Goal: Task Accomplishment & Management: Use online tool/utility

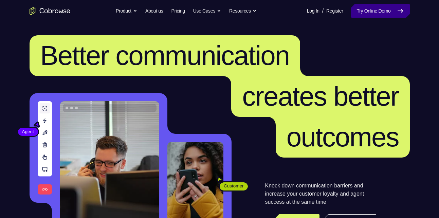
click at [387, 14] on link "Try Online Demo" at bounding box center [380, 11] width 58 height 14
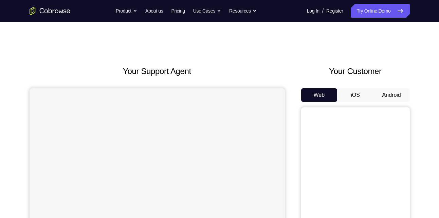
click at [389, 101] on button "Android" at bounding box center [391, 95] width 36 height 14
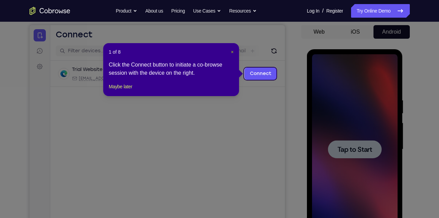
click at [234, 52] on span "×" at bounding box center [232, 51] width 3 height 5
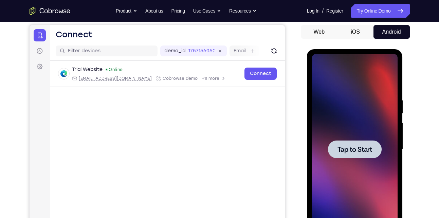
click at [345, 115] on div at bounding box center [355, 149] width 86 height 190
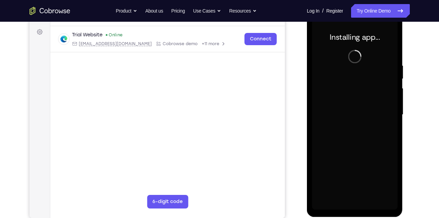
scroll to position [94, 0]
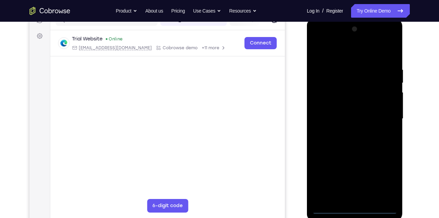
click at [353, 207] on div at bounding box center [355, 119] width 86 height 190
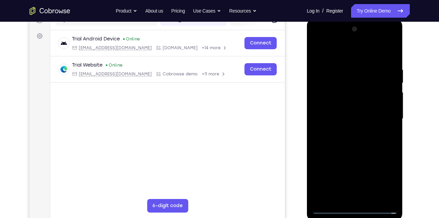
click at [353, 207] on div at bounding box center [355, 119] width 86 height 190
click at [385, 179] on div at bounding box center [355, 119] width 86 height 190
click at [318, 43] on div at bounding box center [355, 119] width 86 height 190
click at [386, 116] on div at bounding box center [355, 119] width 86 height 190
click at [364, 200] on div at bounding box center [355, 119] width 86 height 190
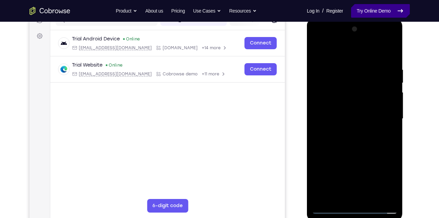
click at [376, 15] on link "Try Online Demo" at bounding box center [380, 11] width 58 height 14
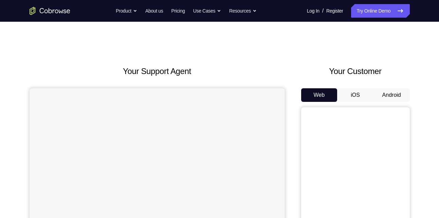
scroll to position [58, 0]
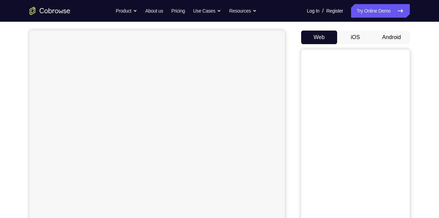
click at [390, 42] on button "Android" at bounding box center [391, 38] width 36 height 14
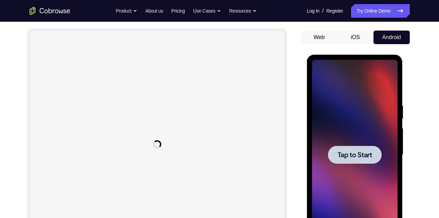
scroll to position [0, 0]
click at [365, 140] on div at bounding box center [355, 155] width 86 height 190
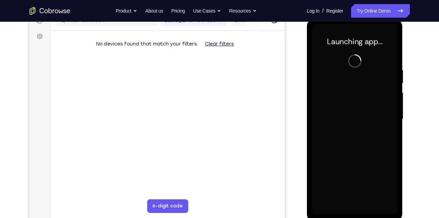
scroll to position [96, 0]
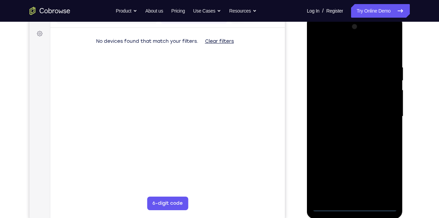
click at [354, 206] on div at bounding box center [355, 116] width 86 height 190
drag, startPoint x: 354, startPoint y: 202, endPoint x: 354, endPoint y: 206, distance: 4.1
click at [354, 206] on div at bounding box center [355, 116] width 86 height 190
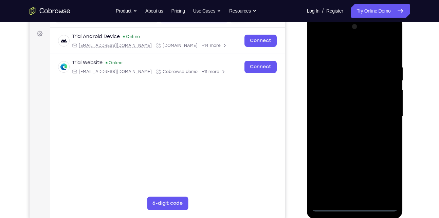
click at [385, 172] on div at bounding box center [355, 116] width 86 height 190
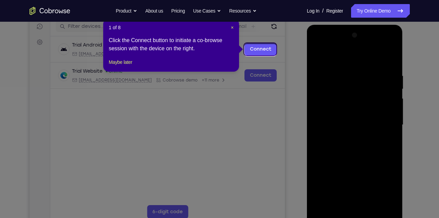
scroll to position [86, 0]
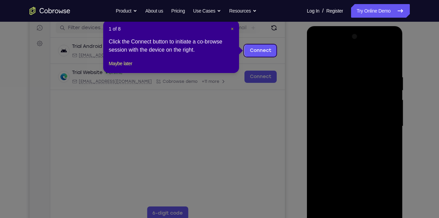
drag, startPoint x: 231, startPoint y: 29, endPoint x: 223, endPoint y: 37, distance: 11.3
click at [231, 29] on span "×" at bounding box center [232, 28] width 3 height 5
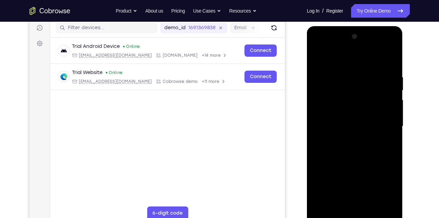
click at [316, 48] on div at bounding box center [355, 126] width 86 height 190
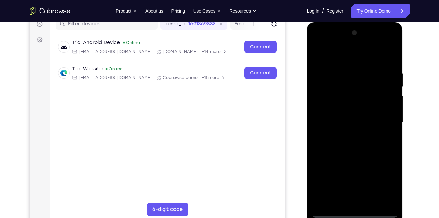
scroll to position [89, 0]
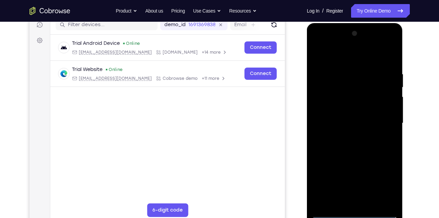
click at [322, 47] on div at bounding box center [355, 123] width 86 height 190
click at [320, 44] on div at bounding box center [355, 123] width 86 height 190
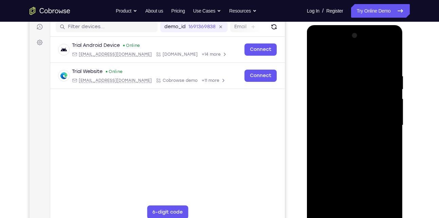
scroll to position [87, 0]
click at [324, 110] on div at bounding box center [355, 126] width 86 height 190
click at [346, 203] on div at bounding box center [355, 126] width 86 height 190
click at [348, 122] on div at bounding box center [355, 126] width 86 height 190
click at [361, 114] on div at bounding box center [355, 126] width 86 height 190
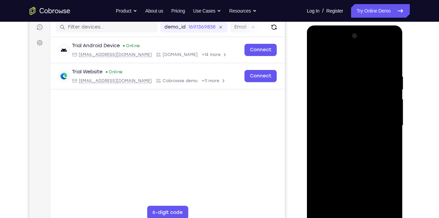
click at [363, 126] on div at bounding box center [355, 126] width 86 height 190
click at [371, 59] on div at bounding box center [355, 126] width 86 height 190
click at [350, 70] on div at bounding box center [355, 126] width 86 height 190
click at [340, 152] on div at bounding box center [355, 126] width 86 height 190
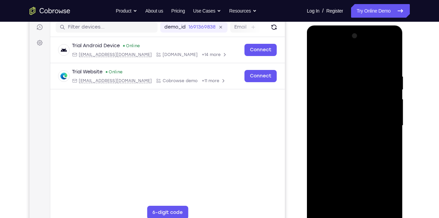
click at [384, 112] on div at bounding box center [355, 126] width 86 height 190
drag, startPoint x: 366, startPoint y: 172, endPoint x: 363, endPoint y: 116, distance: 55.7
click at [363, 116] on div at bounding box center [355, 126] width 86 height 190
click at [349, 198] on div at bounding box center [355, 126] width 86 height 190
click at [351, 203] on div at bounding box center [355, 126] width 86 height 190
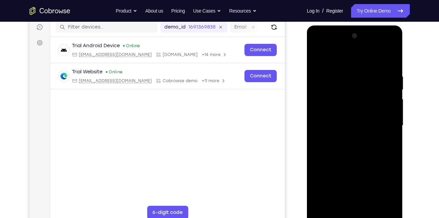
click at [332, 111] on div at bounding box center [355, 126] width 86 height 190
click at [358, 141] on div at bounding box center [355, 126] width 86 height 190
click at [355, 112] on div at bounding box center [355, 126] width 86 height 190
click at [378, 205] on div at bounding box center [355, 126] width 86 height 190
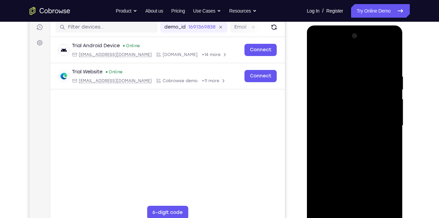
click at [378, 205] on div at bounding box center [355, 126] width 86 height 190
click at [392, 131] on div at bounding box center [355, 126] width 86 height 190
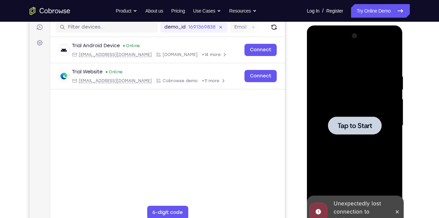
click at [392, 131] on div at bounding box center [355, 126] width 86 height 190
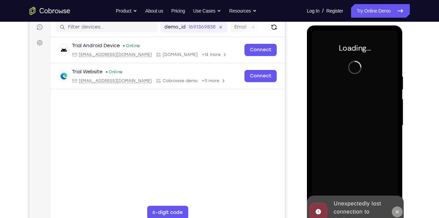
click at [395, 210] on icon at bounding box center [396, 211] width 5 height 5
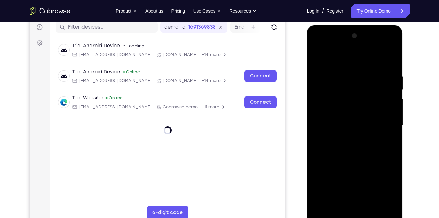
click at [356, 217] on div at bounding box center [355, 126] width 86 height 190
click at [380, 192] on div at bounding box center [355, 126] width 86 height 190
click at [315, 48] on div at bounding box center [355, 126] width 86 height 190
click at [326, 107] on div at bounding box center [355, 126] width 86 height 190
click at [347, 130] on div at bounding box center [355, 126] width 86 height 190
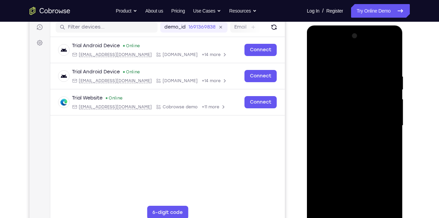
click at [360, 124] on div at bounding box center [355, 126] width 86 height 190
click at [364, 131] on div at bounding box center [355, 126] width 86 height 190
click at [371, 59] on div at bounding box center [355, 126] width 86 height 190
click at [348, 72] on div at bounding box center [355, 126] width 86 height 190
click at [345, 156] on div at bounding box center [355, 126] width 86 height 190
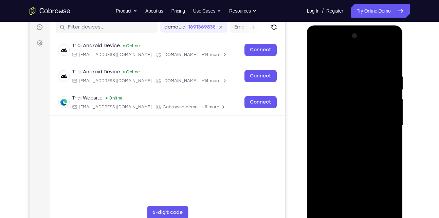
click at [356, 111] on div at bounding box center [355, 126] width 86 height 190
drag, startPoint x: 362, startPoint y: 170, endPoint x: 358, endPoint y: 95, distance: 75.1
click at [358, 95] on div at bounding box center [355, 126] width 86 height 190
click at [349, 202] on div at bounding box center [355, 126] width 86 height 190
click at [331, 110] on div at bounding box center [355, 126] width 86 height 190
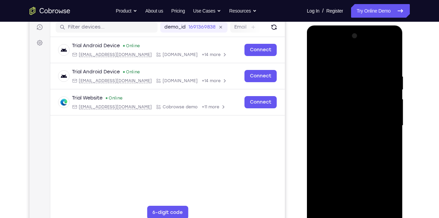
click at [352, 136] on div at bounding box center [355, 126] width 86 height 190
click at [350, 108] on div at bounding box center [355, 126] width 86 height 190
click at [392, 130] on div at bounding box center [355, 126] width 86 height 190
click at [393, 132] on div at bounding box center [355, 126] width 86 height 190
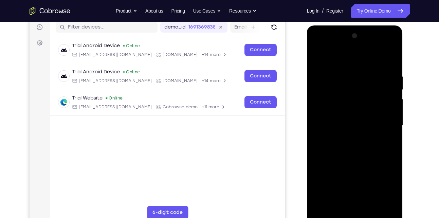
click at [393, 132] on div at bounding box center [355, 126] width 86 height 190
click at [393, 62] on div at bounding box center [355, 126] width 86 height 190
drag, startPoint x: 355, startPoint y: 166, endPoint x: 350, endPoint y: 106, distance: 60.3
click at [350, 106] on div at bounding box center [355, 126] width 86 height 190
drag, startPoint x: 360, startPoint y: 178, endPoint x: 352, endPoint y: 91, distance: 87.2
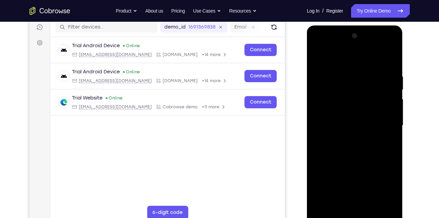
click at [352, 91] on div at bounding box center [355, 126] width 86 height 190
click at [356, 151] on div at bounding box center [355, 126] width 86 height 190
click at [335, 204] on div at bounding box center [355, 126] width 86 height 190
click at [337, 204] on div at bounding box center [355, 126] width 86 height 190
click at [374, 165] on div at bounding box center [355, 126] width 86 height 190
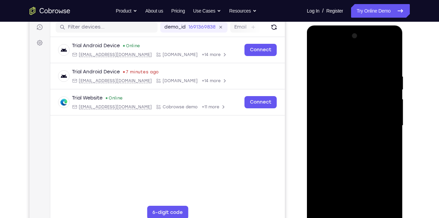
click at [374, 165] on div at bounding box center [355, 126] width 86 height 190
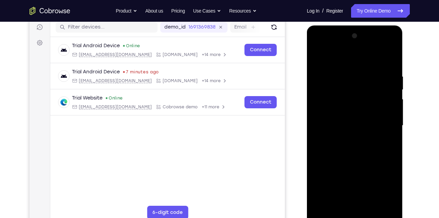
click at [390, 139] on div at bounding box center [355, 126] width 86 height 190
click at [317, 58] on div at bounding box center [355, 126] width 86 height 190
click at [330, 214] on div at bounding box center [355, 126] width 86 height 190
click at [317, 51] on div at bounding box center [355, 126] width 86 height 190
click at [383, 122] on div at bounding box center [355, 126] width 86 height 190
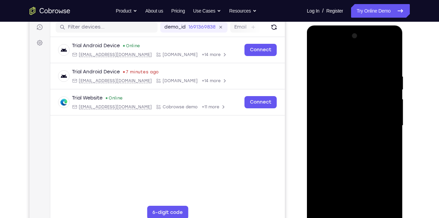
click at [348, 140] on div at bounding box center [355, 126] width 86 height 190
click at [357, 161] on div at bounding box center [355, 126] width 86 height 190
click at [359, 122] on div at bounding box center [355, 126] width 86 height 190
click at [369, 107] on div at bounding box center [355, 126] width 86 height 190
click at [315, 56] on div at bounding box center [355, 126] width 86 height 190
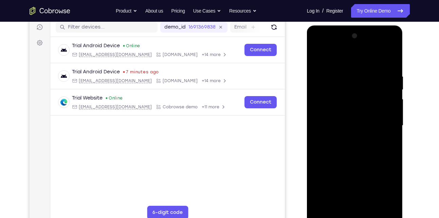
click at [353, 78] on div at bounding box center [355, 126] width 86 height 190
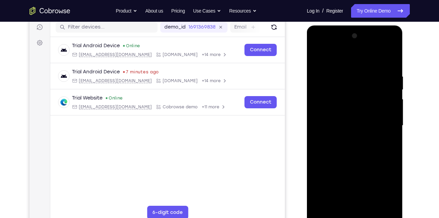
click at [353, 78] on div at bounding box center [355, 126] width 86 height 190
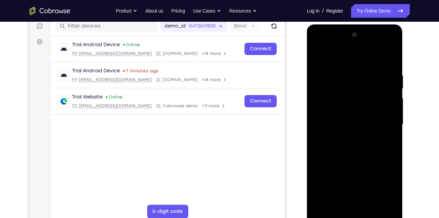
scroll to position [88, 0]
click at [330, 213] on div at bounding box center [355, 124] width 86 height 190
click at [342, 104] on div at bounding box center [355, 124] width 86 height 190
click at [344, 86] on div at bounding box center [355, 124] width 86 height 190
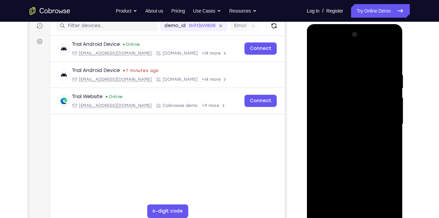
click at [344, 86] on div at bounding box center [355, 124] width 86 height 190
click at [316, 56] on div at bounding box center [355, 124] width 86 height 190
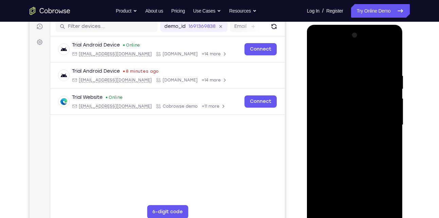
click at [361, 148] on div at bounding box center [355, 125] width 86 height 190
click at [389, 56] on div at bounding box center [355, 125] width 86 height 190
click at [393, 56] on div at bounding box center [355, 125] width 86 height 190
drag, startPoint x: 358, startPoint y: 69, endPoint x: 358, endPoint y: 180, distance: 111.3
click at [358, 180] on div at bounding box center [355, 125] width 86 height 190
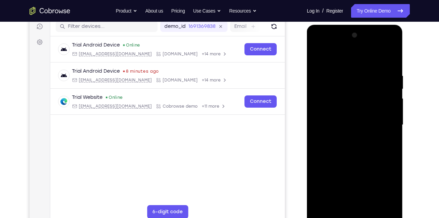
drag, startPoint x: 344, startPoint y: 63, endPoint x: 342, endPoint y: 199, distance: 135.4
click at [342, 199] on div at bounding box center [355, 125] width 86 height 190
click at [319, 58] on div at bounding box center [355, 125] width 86 height 190
click at [348, 69] on div at bounding box center [355, 125] width 86 height 190
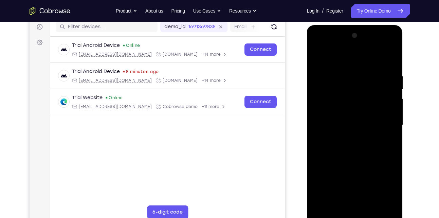
click at [381, 203] on div at bounding box center [355, 125] width 86 height 190
click at [384, 121] on div at bounding box center [355, 125] width 86 height 190
click at [380, 203] on div at bounding box center [355, 125] width 86 height 190
click at [382, 122] on div at bounding box center [355, 125] width 86 height 190
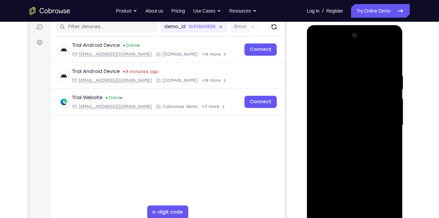
click at [381, 205] on div at bounding box center [355, 125] width 86 height 190
click at [385, 149] on div at bounding box center [355, 125] width 86 height 190
click at [382, 202] on div at bounding box center [355, 125] width 86 height 190
click at [388, 103] on div at bounding box center [355, 125] width 86 height 190
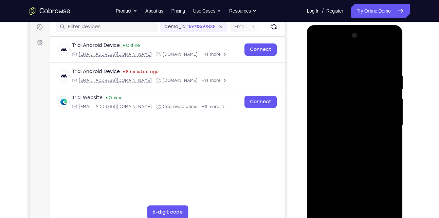
click at [392, 205] on div at bounding box center [355, 125] width 86 height 190
click at [387, 102] on div at bounding box center [355, 125] width 86 height 190
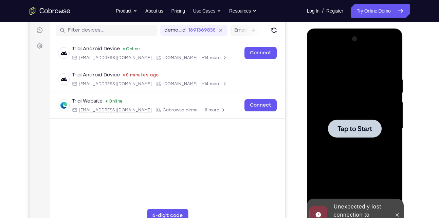
scroll to position [82, 0]
